Goal: Task Accomplishment & Management: Manage account settings

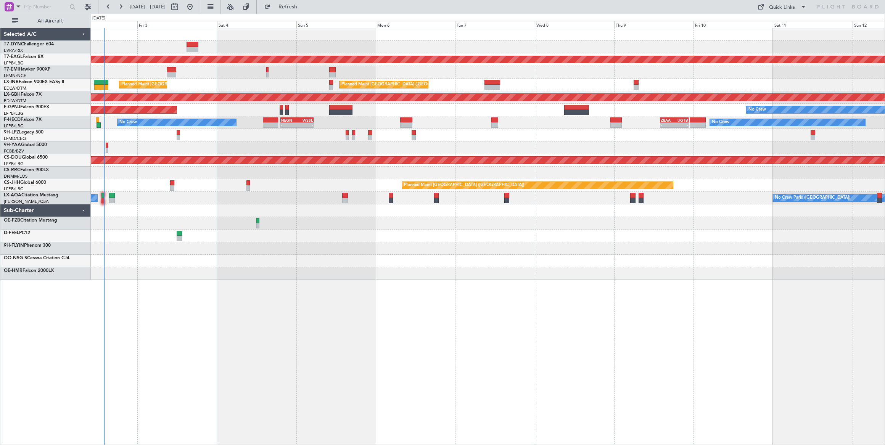
click at [190, 201] on div "Planned Maint Dubai (Al Maktoum Intl) No Crew Planned Maint [GEOGRAPHIC_DATA] (…" at bounding box center [488, 154] width 794 height 252
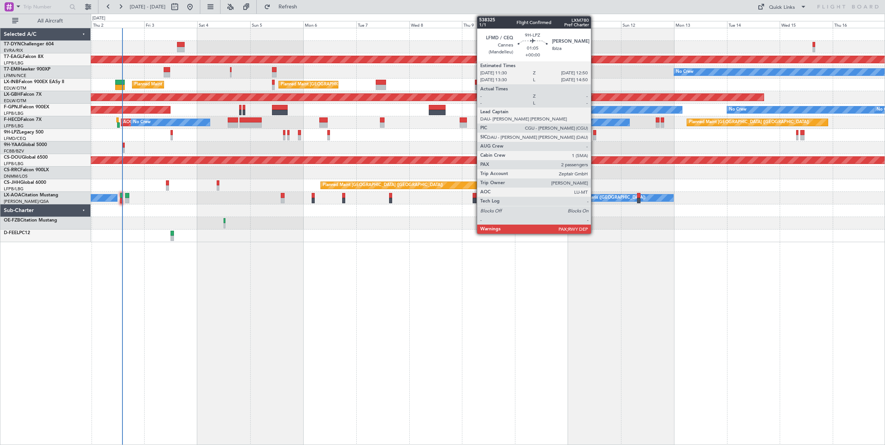
click at [595, 132] on div at bounding box center [594, 132] width 3 height 5
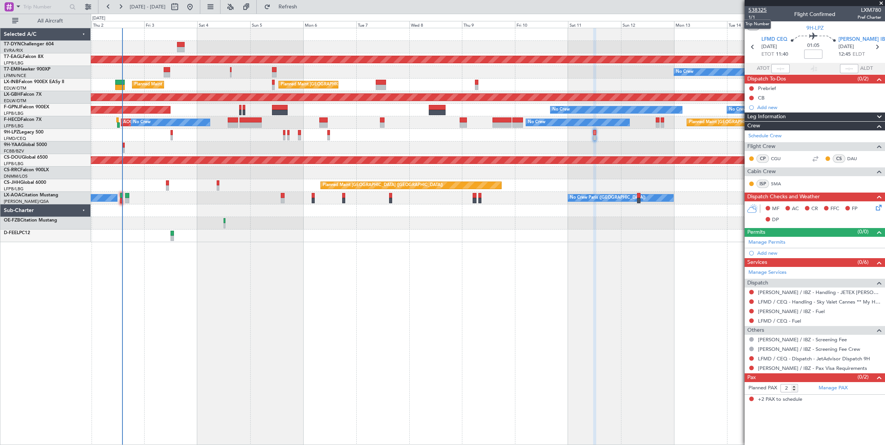
click at [758, 10] on span "538325" at bounding box center [757, 10] width 18 height 8
click at [760, 6] on span "538325" at bounding box center [757, 10] width 18 height 8
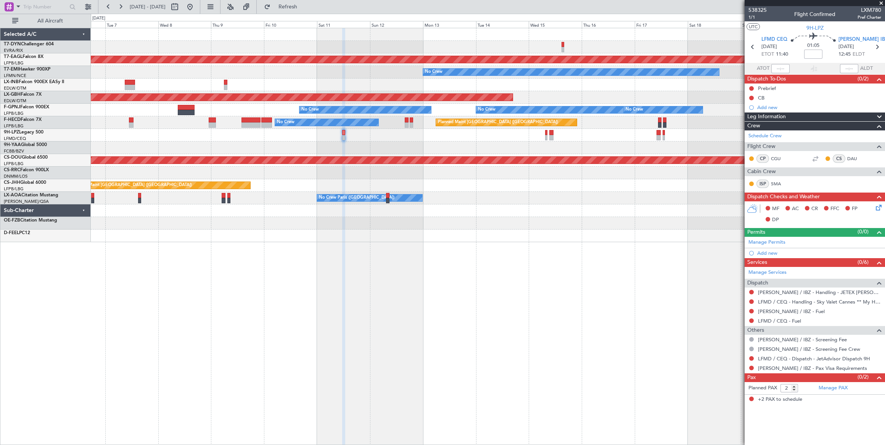
click at [340, 134] on div "Planned Maint Dubai (Al Maktoum Intl) No Crew Planned Maint [GEOGRAPHIC_DATA] (…" at bounding box center [488, 135] width 794 height 214
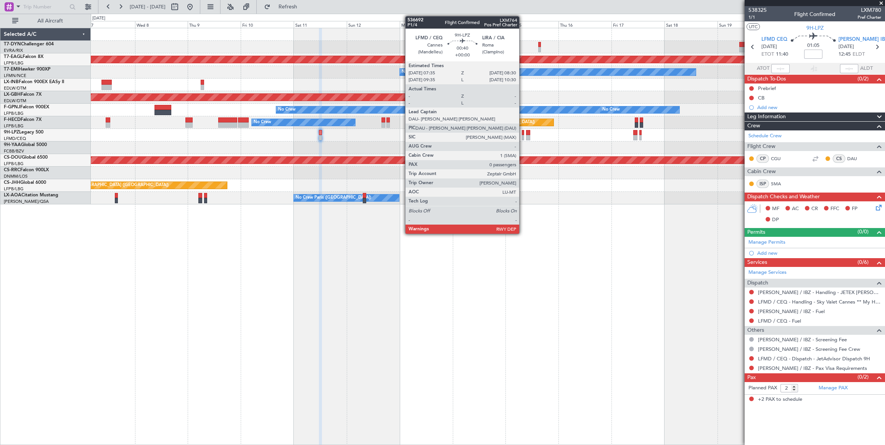
click at [523, 135] on div at bounding box center [523, 137] width 2 height 5
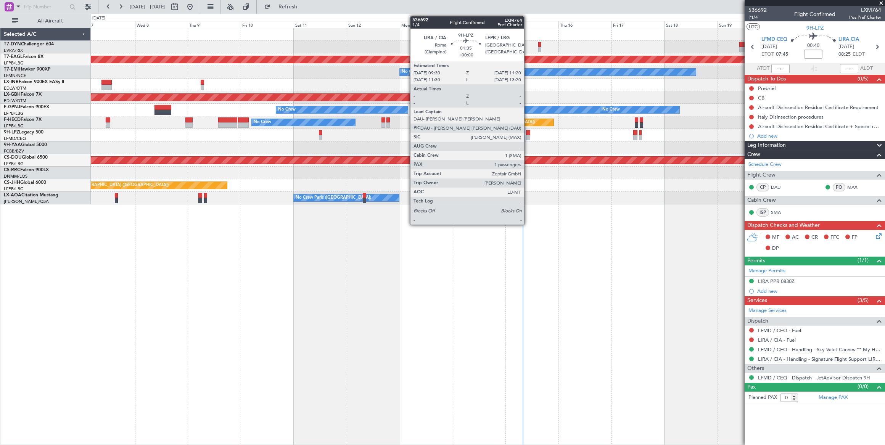
click at [528, 133] on div at bounding box center [528, 132] width 4 height 5
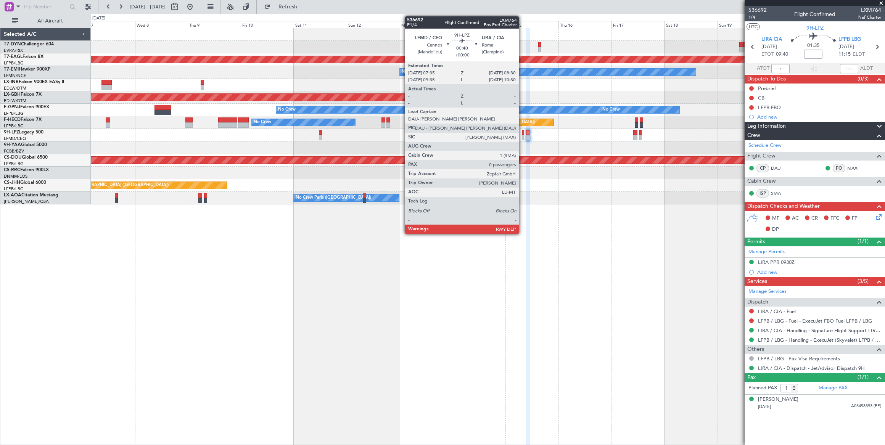
click at [522, 134] on div at bounding box center [523, 132] width 2 height 5
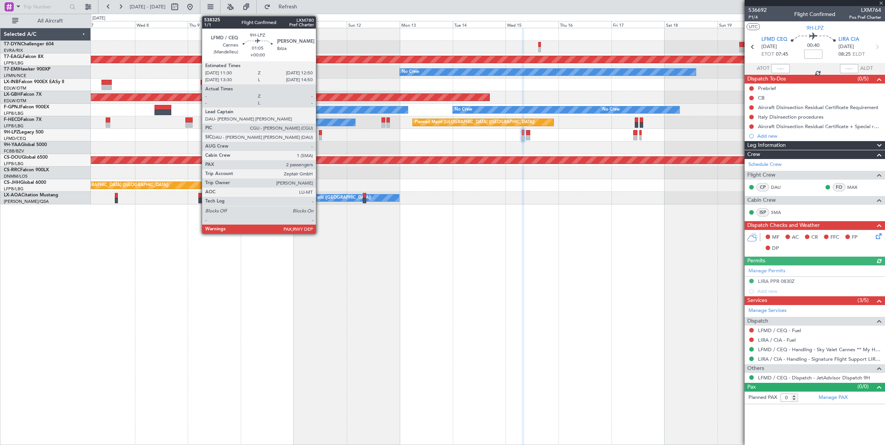
click at [320, 134] on div at bounding box center [320, 132] width 3 height 5
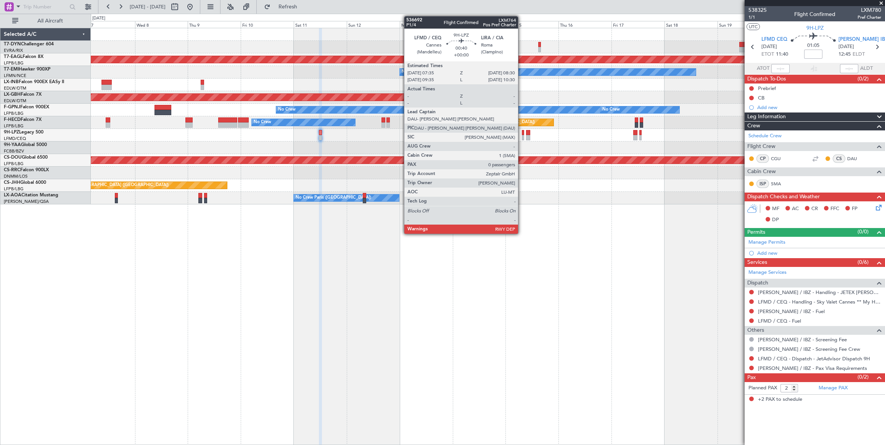
click at [522, 135] on div at bounding box center [523, 137] width 2 height 5
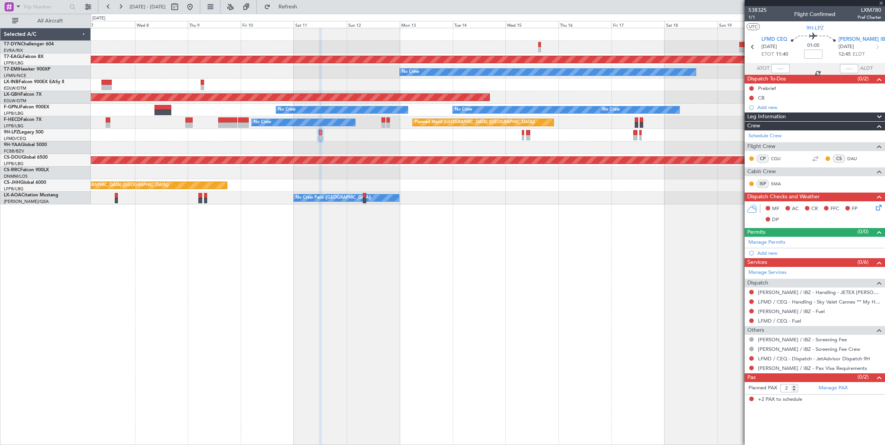
type input "0"
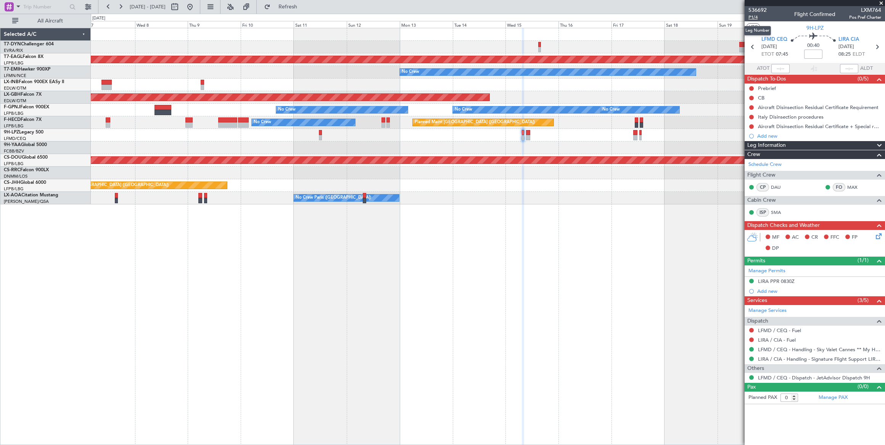
click at [753, 17] on span "P1/4" at bounding box center [757, 17] width 18 height 6
click at [304, 5] on span "Refresh" at bounding box center [288, 6] width 32 height 5
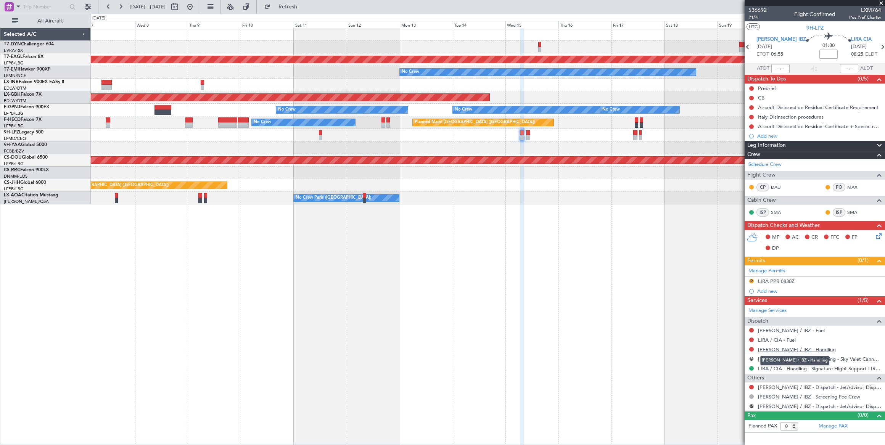
click at [790, 347] on link "[PERSON_NAME] / IBZ - Handling" at bounding box center [797, 349] width 78 height 6
click at [304, 6] on span "Refresh" at bounding box center [288, 6] width 32 height 5
click at [304, 6] on span "Refreshing..." at bounding box center [288, 6] width 32 height 5
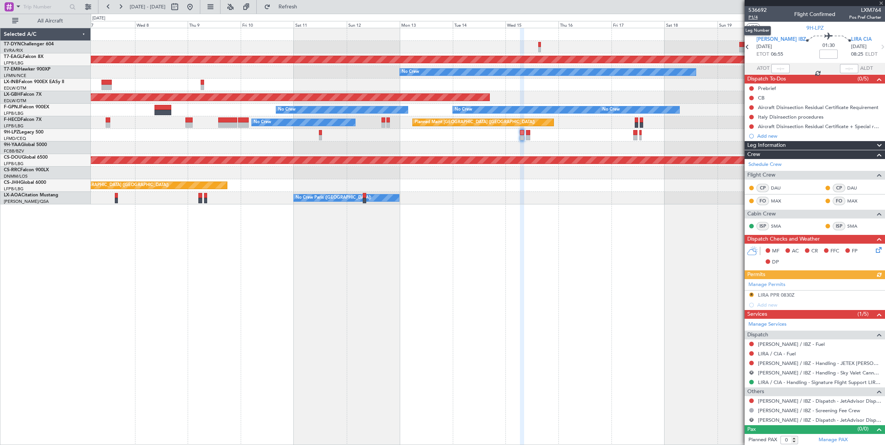
click at [751, 16] on span "P1/4" at bounding box center [757, 17] width 18 height 6
click at [304, 5] on span "Refresh" at bounding box center [288, 6] width 32 height 5
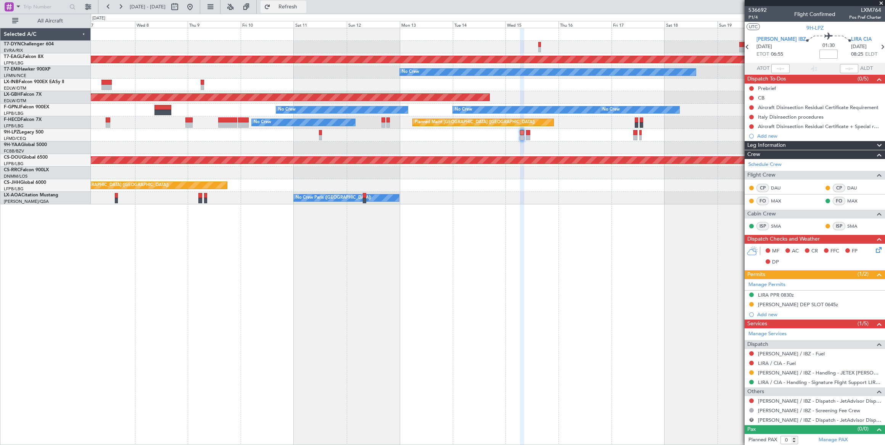
click at [304, 8] on span "Refresh" at bounding box center [288, 6] width 32 height 5
click at [196, 9] on button at bounding box center [190, 7] width 12 height 12
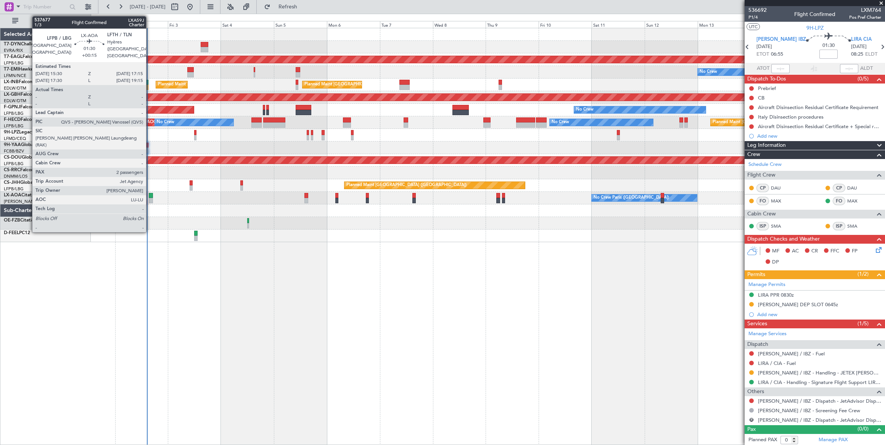
click at [150, 194] on div at bounding box center [151, 195] width 4 height 5
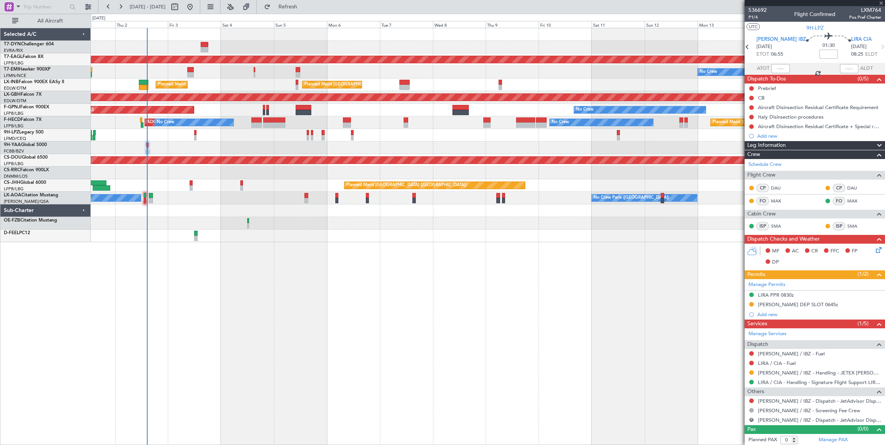
type input "+00:15"
type input "2"
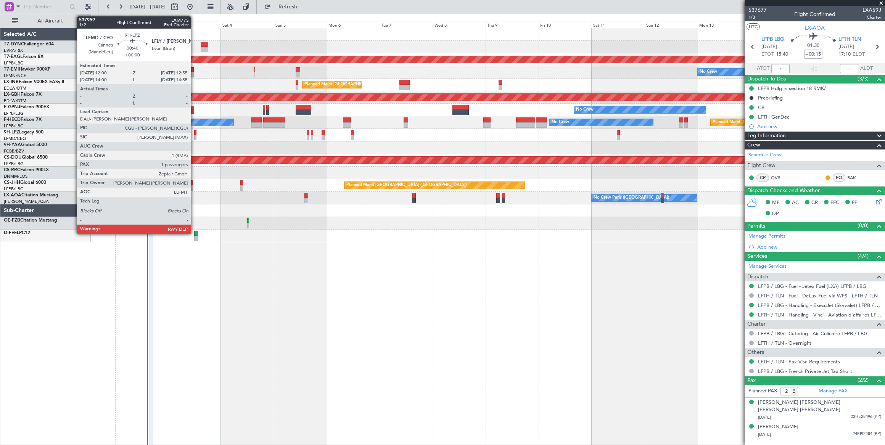
click at [195, 136] on div at bounding box center [195, 137] width 2 height 5
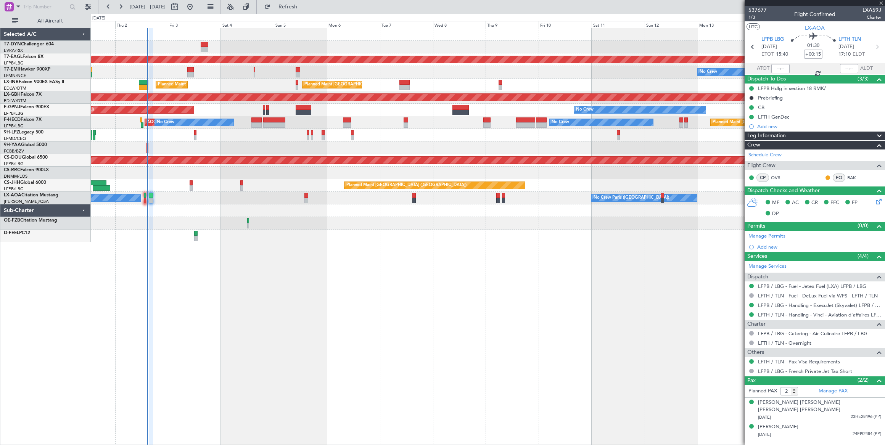
type input "1"
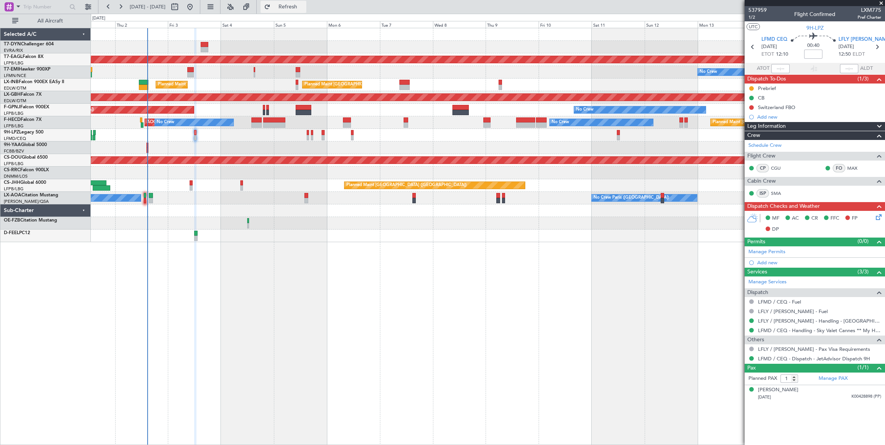
click at [304, 9] on span "Refresh" at bounding box center [288, 6] width 32 height 5
click at [304, 7] on span "Refreshing..." at bounding box center [288, 6] width 32 height 5
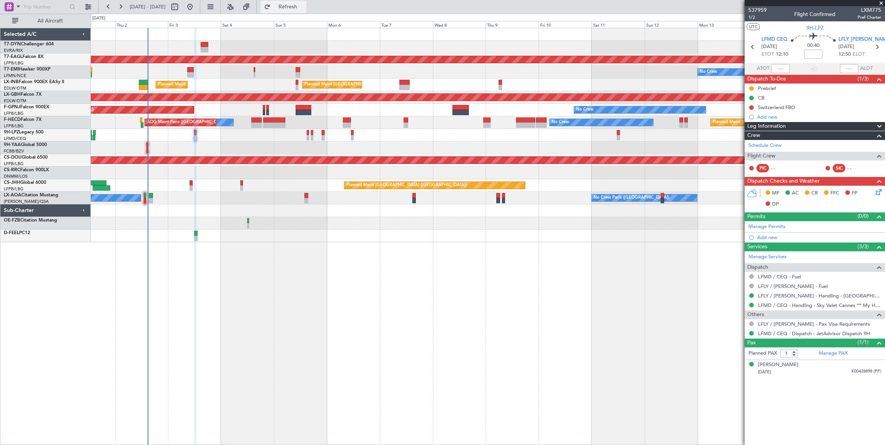
click at [304, 4] on span "Refresh" at bounding box center [288, 6] width 32 height 5
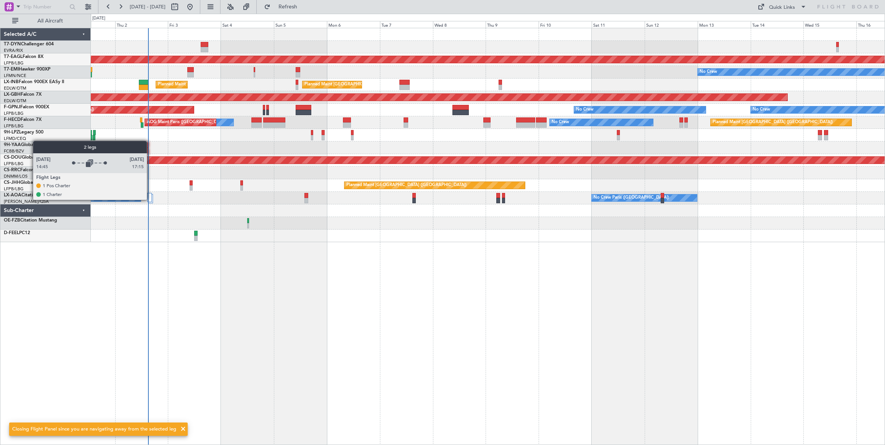
click at [149, 198] on div at bounding box center [149, 197] width 5 height 9
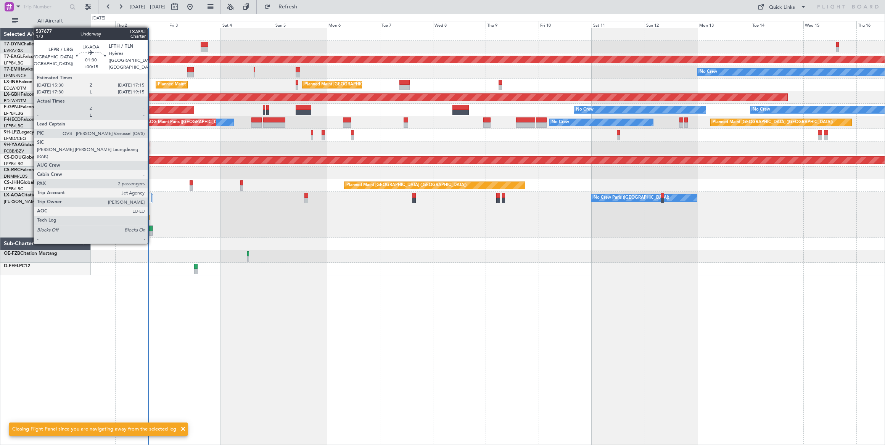
click at [151, 228] on div at bounding box center [150, 228] width 3 height 5
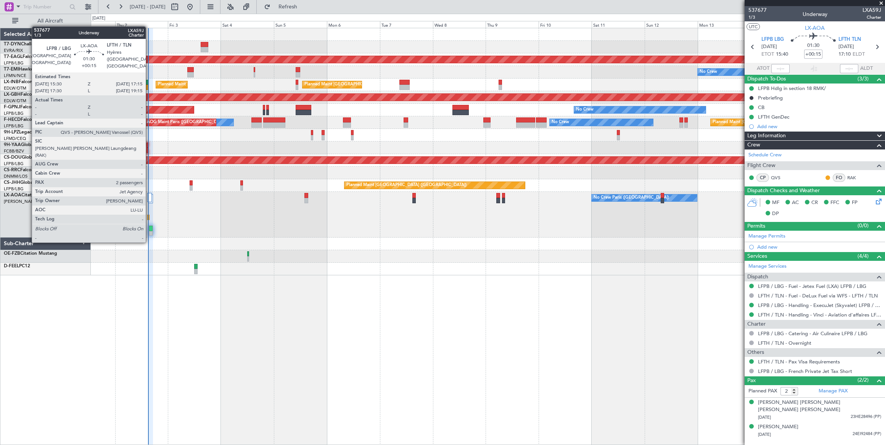
click at [149, 227] on div at bounding box center [150, 228] width 3 height 5
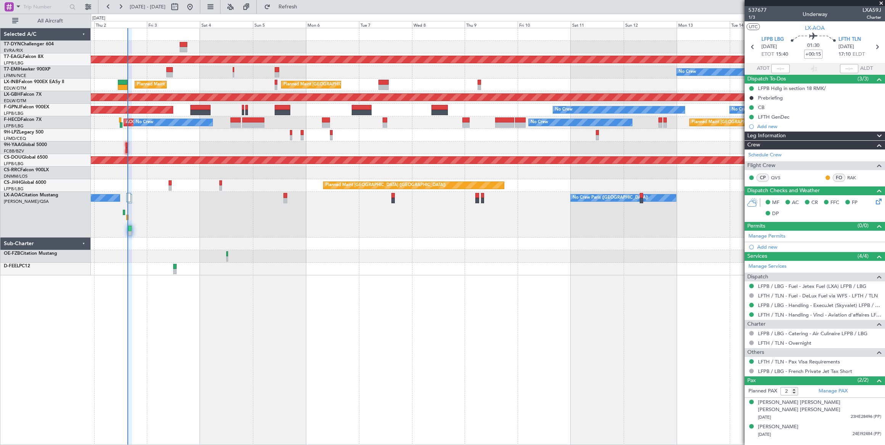
click at [177, 209] on div "No Crew Antwerp ([GEOGRAPHIC_DATA]) No Crew [GEOGRAPHIC_DATA] ([GEOGRAPHIC_DATA…" at bounding box center [488, 215] width 794 height 46
